Goal: Task Accomplishment & Management: Manage account settings

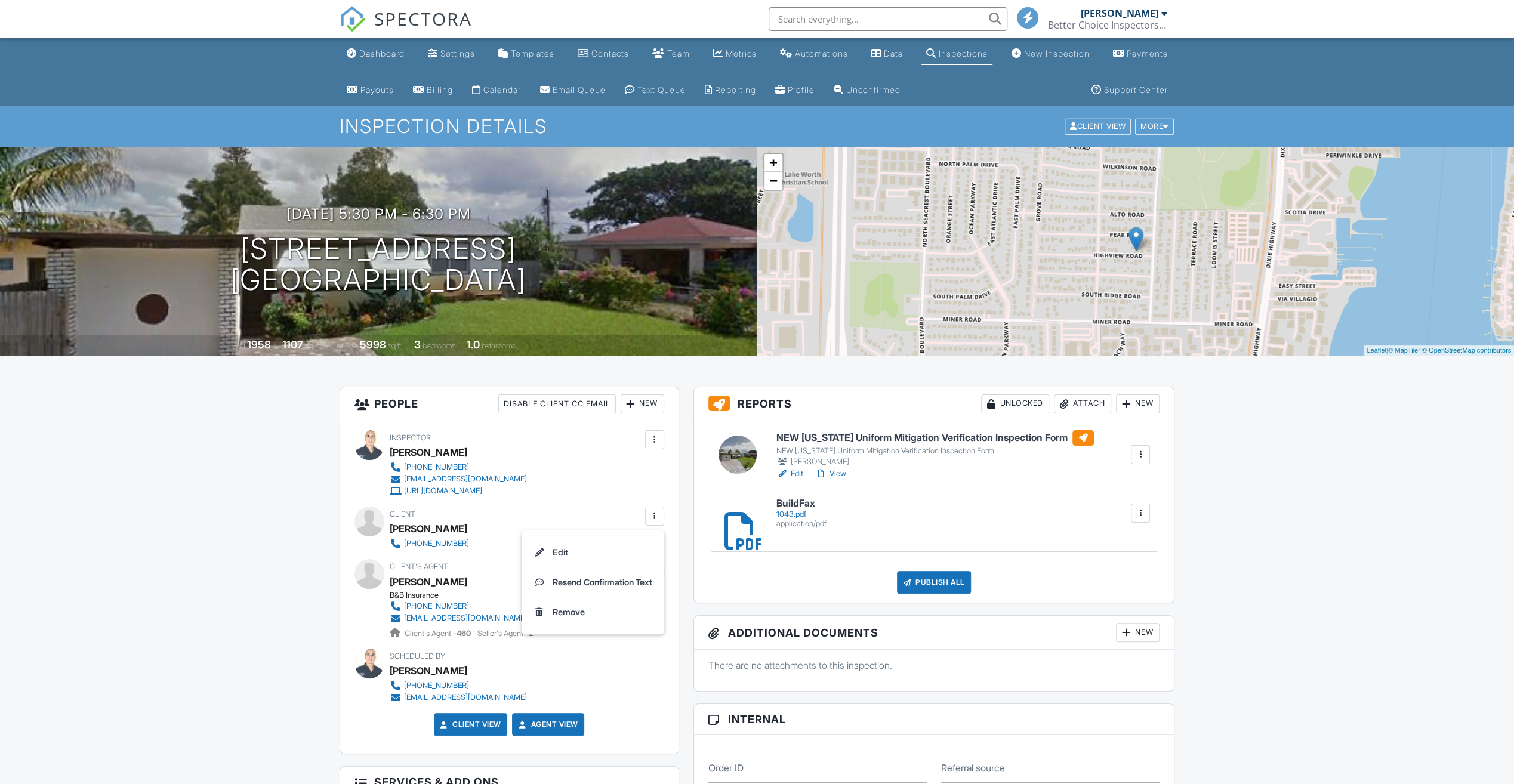
click at [547, 550] on li "Edit" at bounding box center [593, 552] width 128 height 30
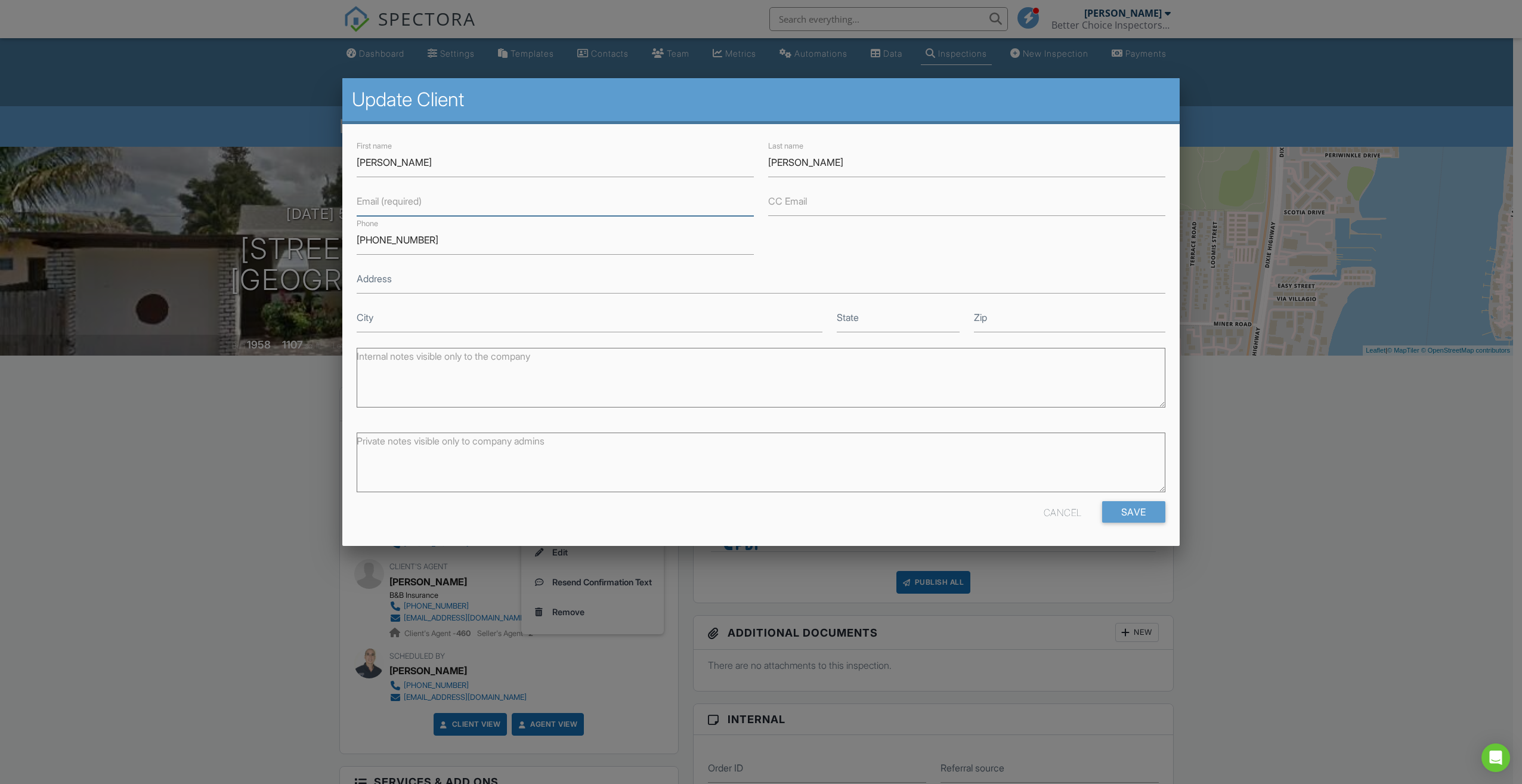
click at [441, 206] on input "Email (required)" at bounding box center [555, 201] width 397 height 29
type input "marieange19511@gmail.com"
click at [1142, 515] on input "Save" at bounding box center [1134, 511] width 64 height 21
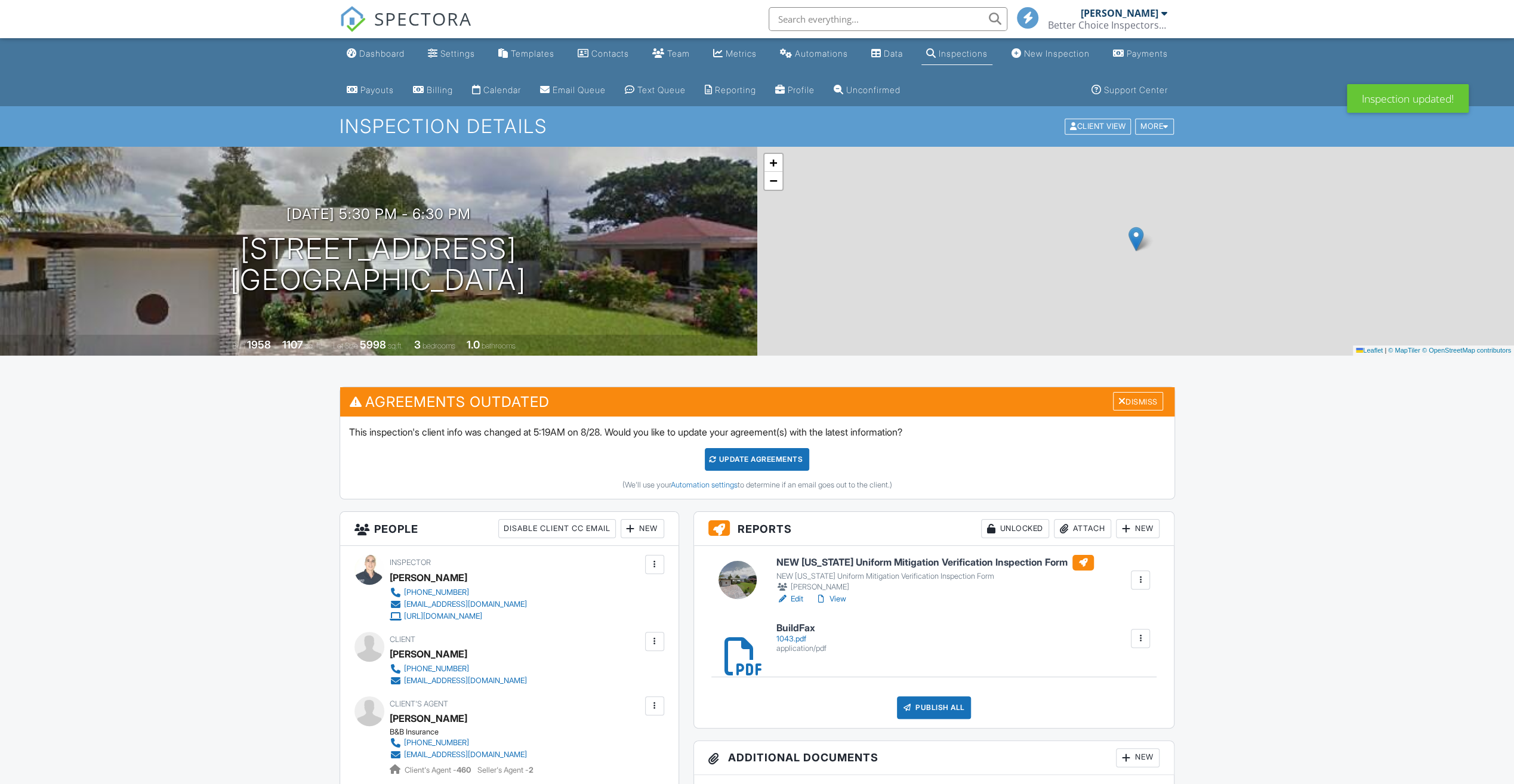
click at [1134, 409] on h3 "Agreements Outdated Dismiss" at bounding box center [757, 402] width 835 height 29
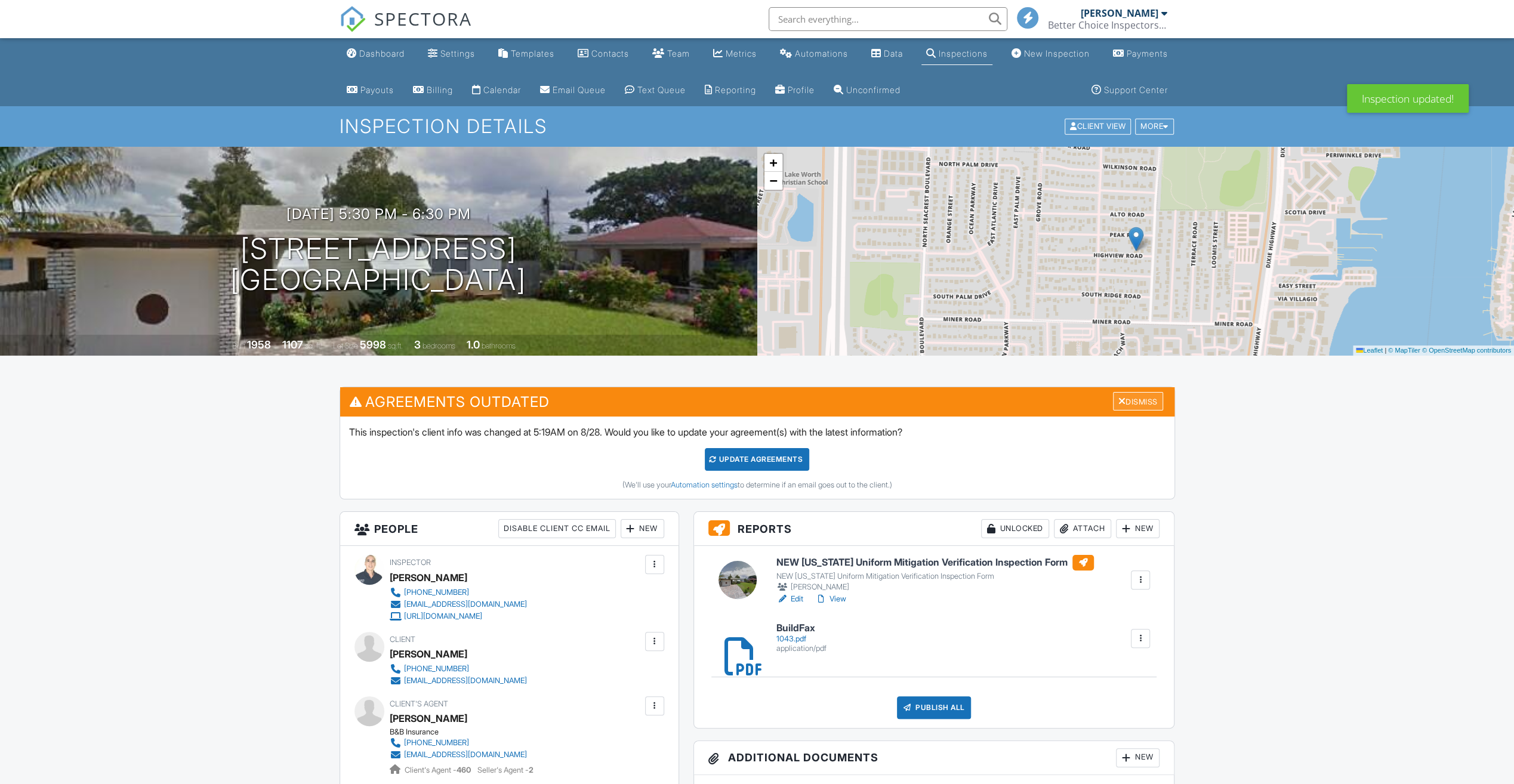
click at [1132, 406] on div "Dismiss" at bounding box center [1138, 401] width 50 height 18
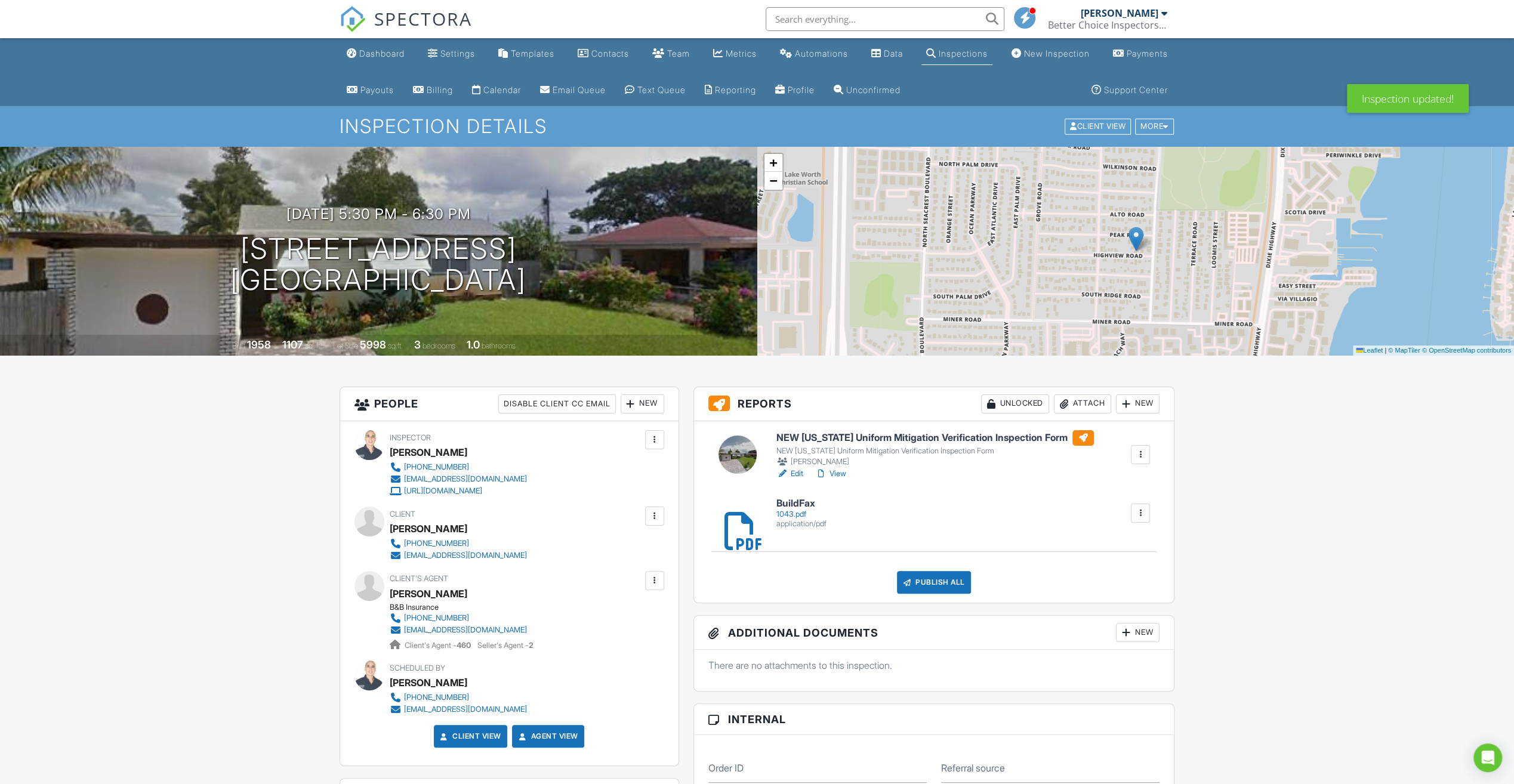
click at [846, 435] on h6 "NEW Florida Uniform Mitigation Verification Inspection Form" at bounding box center [935, 437] width 317 height 15
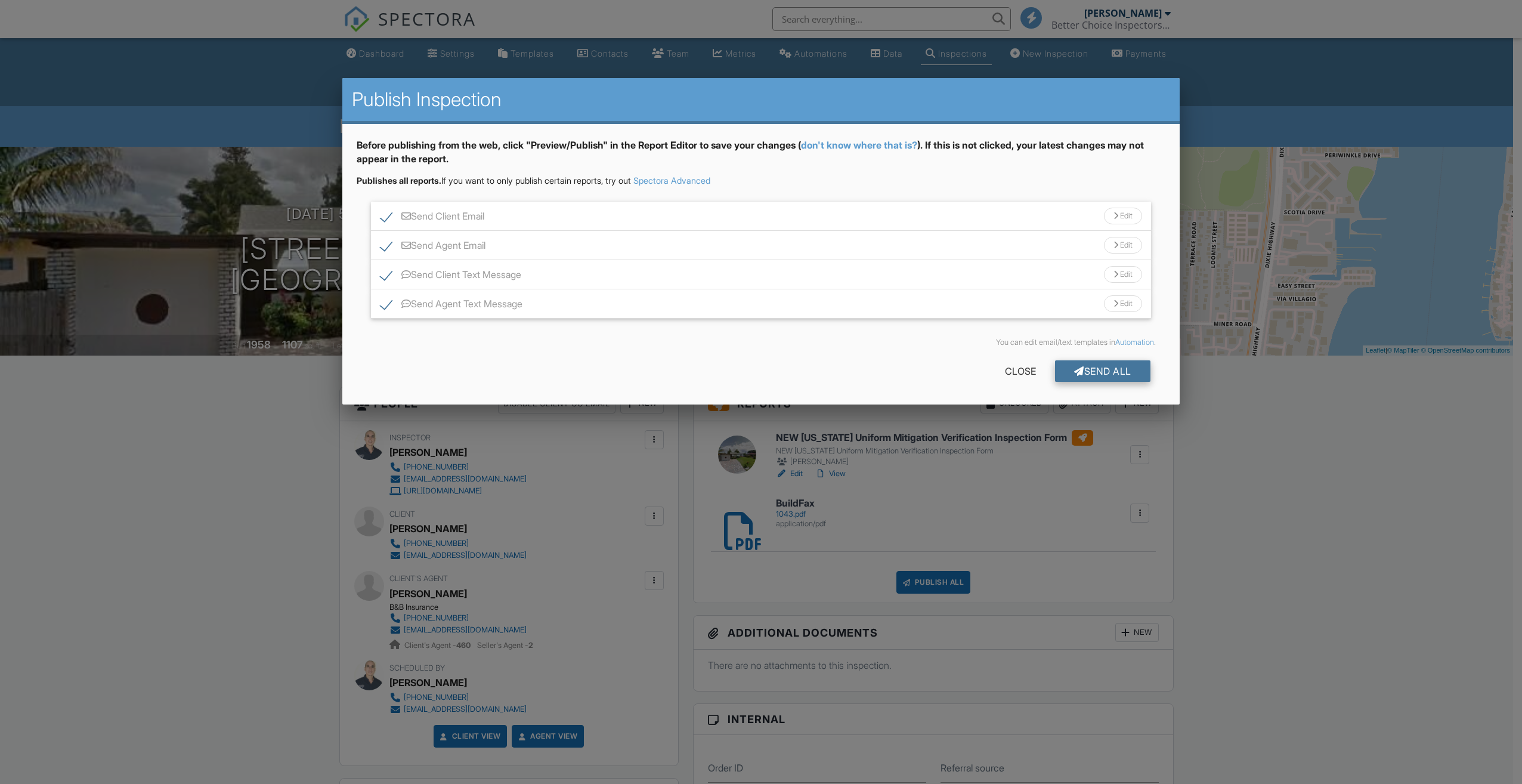
click at [1115, 374] on div "Send All" at bounding box center [1102, 371] width 95 height 21
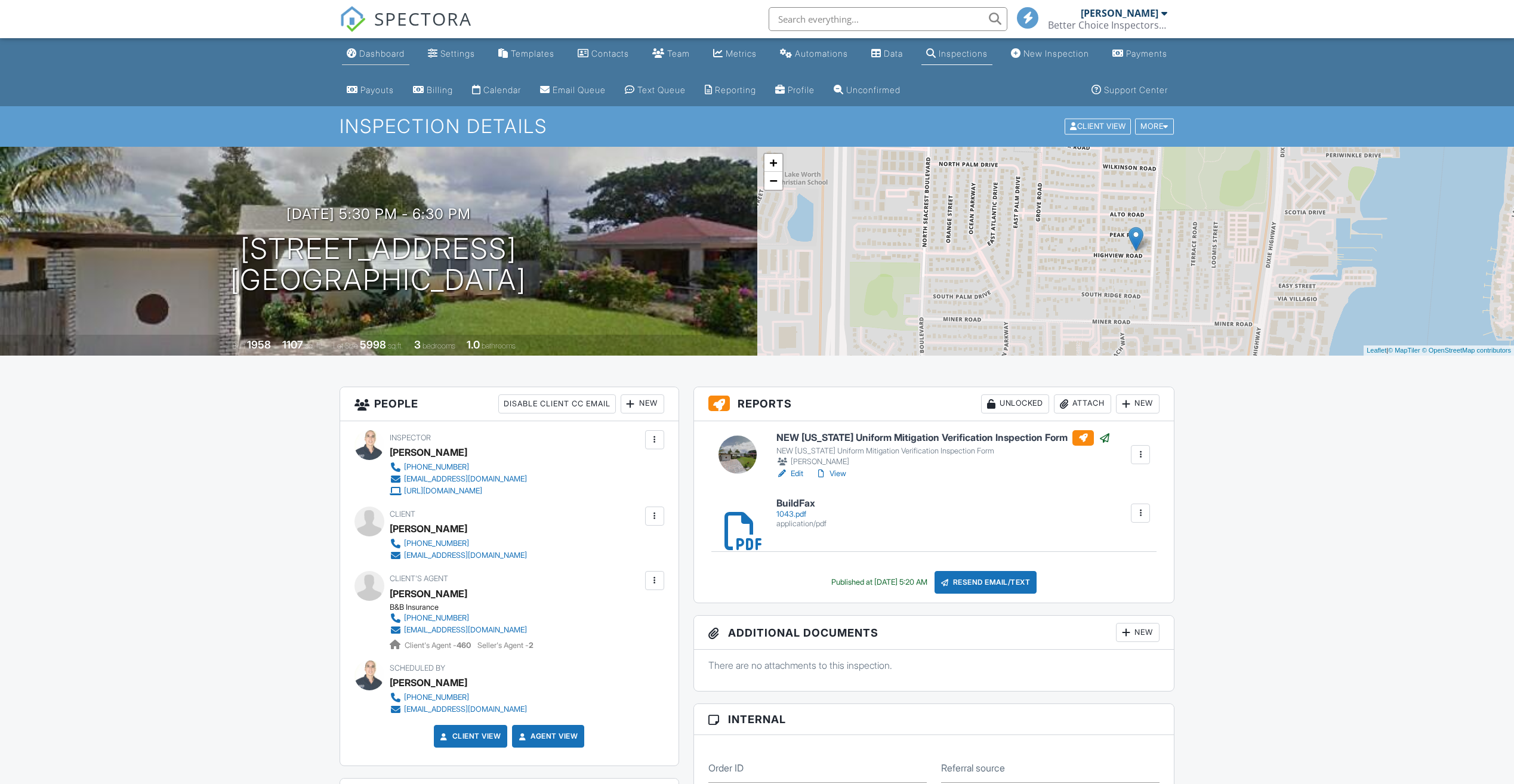
click at [376, 51] on div "Dashboard" at bounding box center [382, 53] width 45 height 11
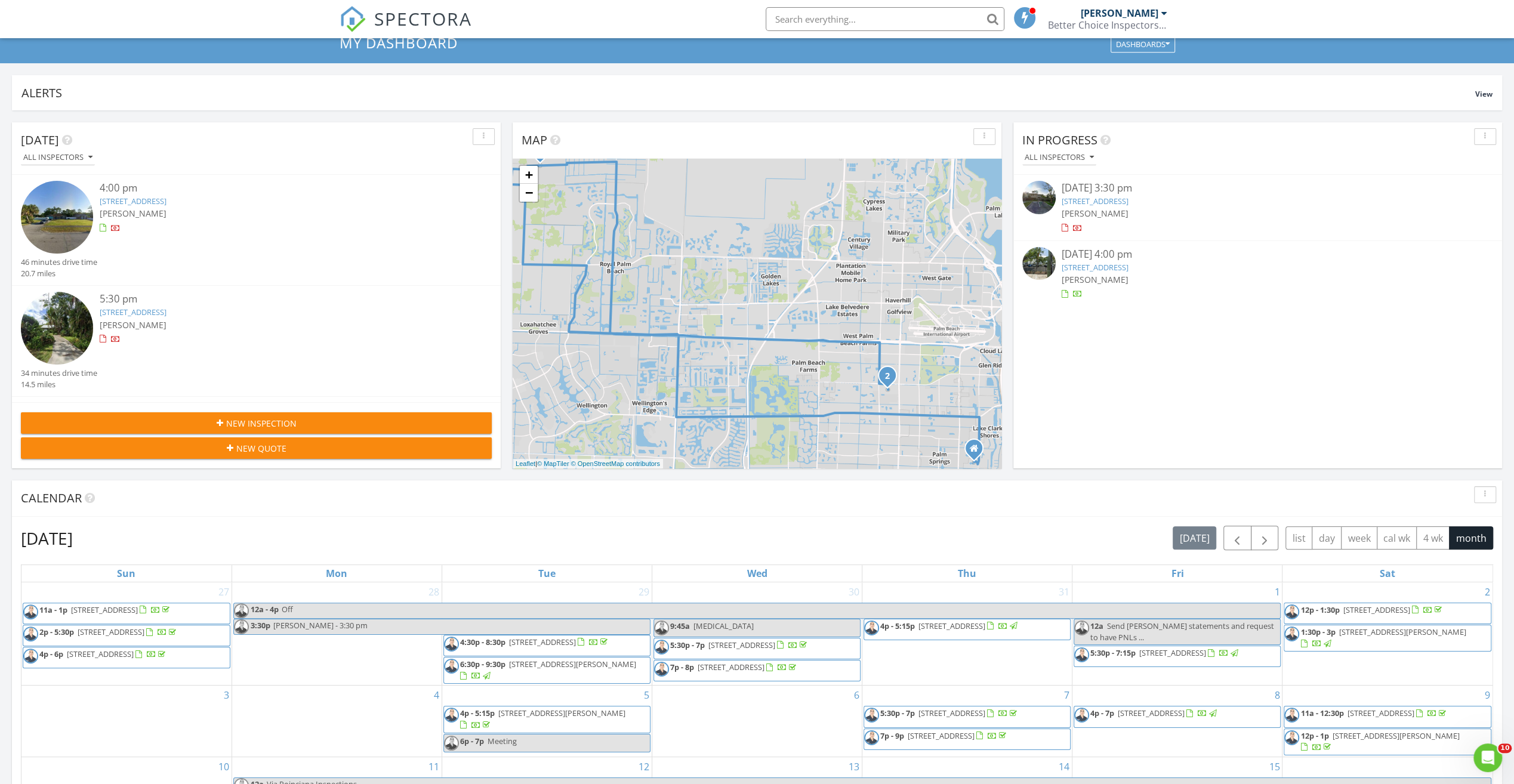
scroll to position [179, 0]
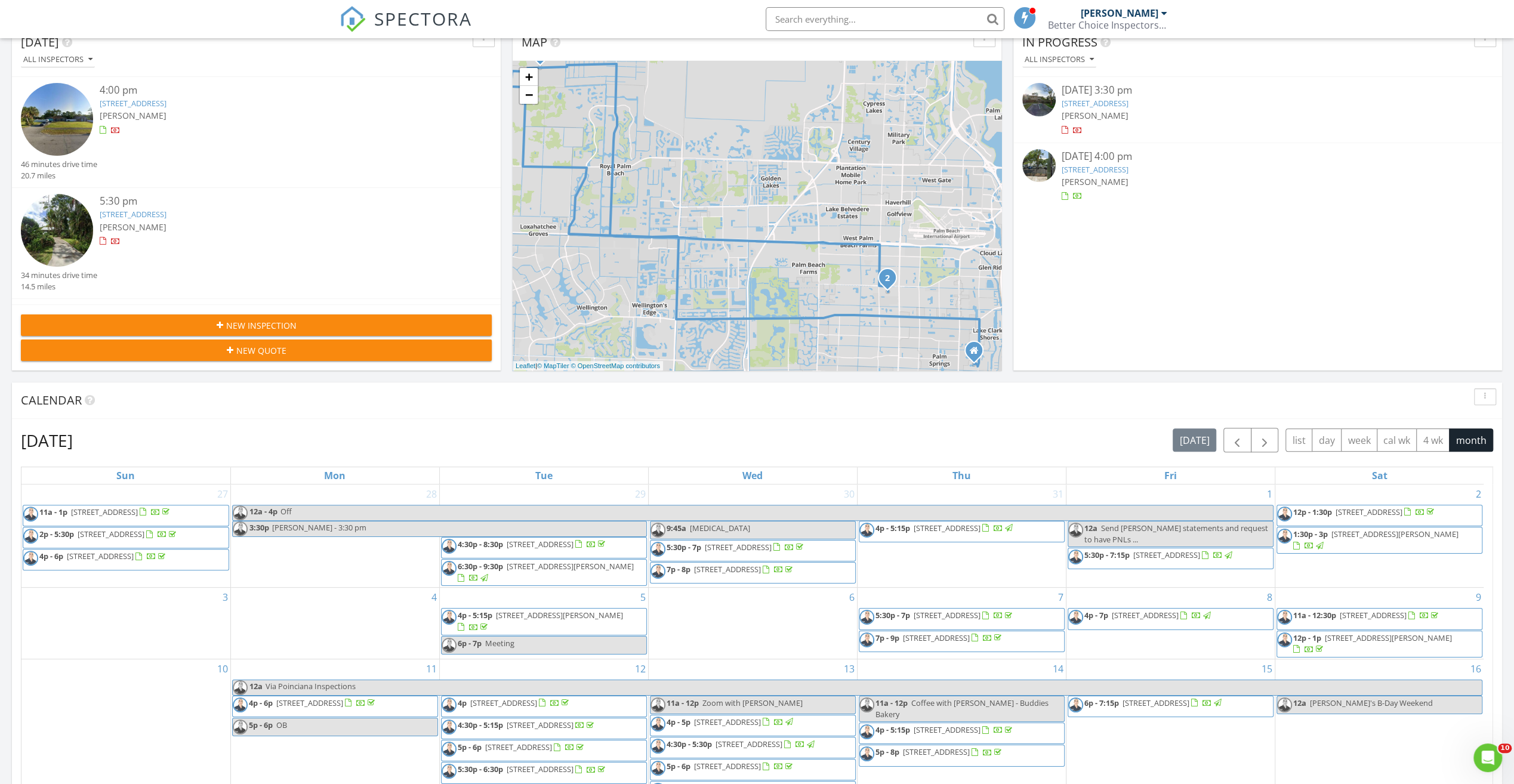
click at [1100, 153] on div "08/27/25 4:00 pm" at bounding box center [1258, 156] width 392 height 14
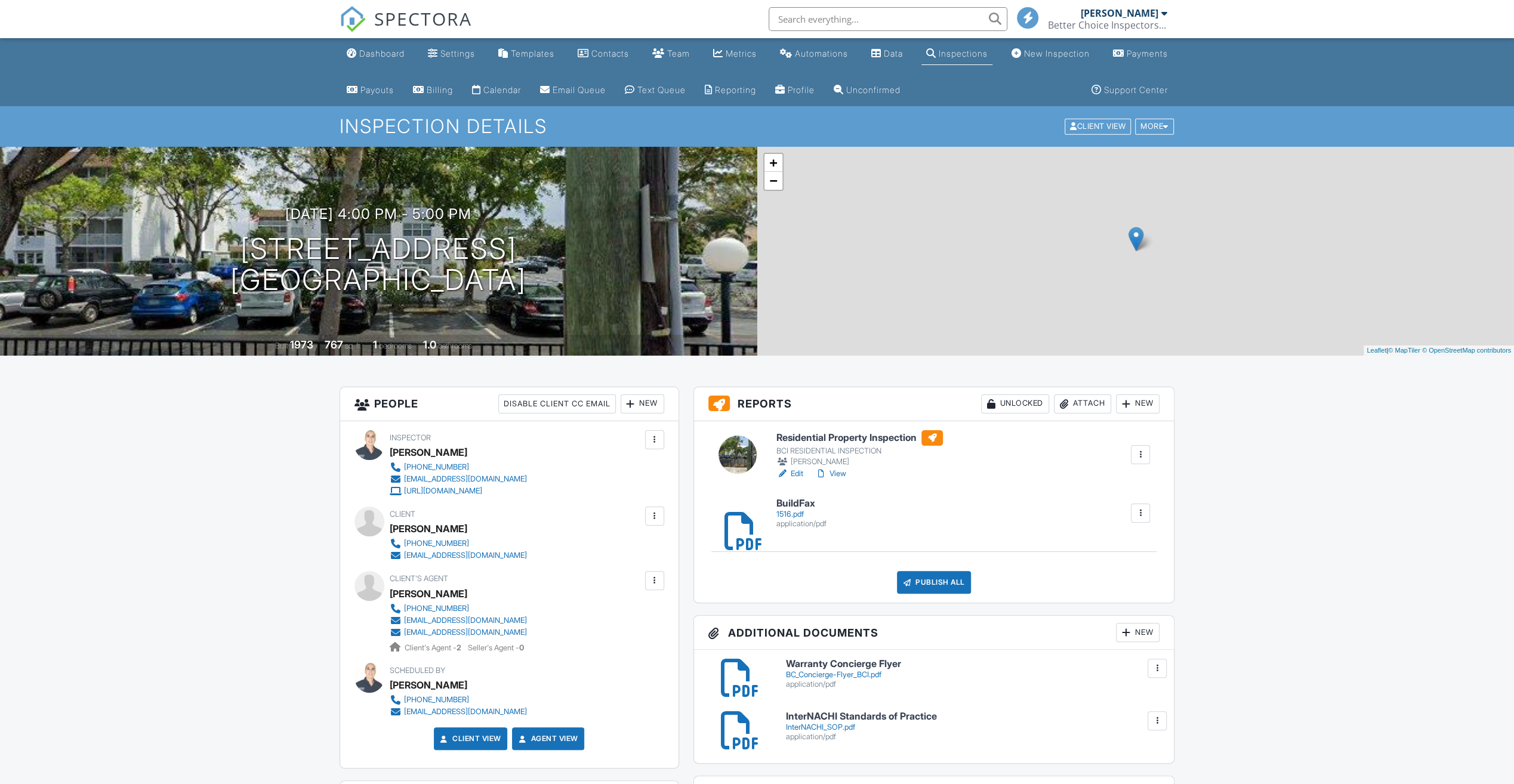
click at [848, 437] on h6 "Residential Property Inspection" at bounding box center [860, 437] width 167 height 15
